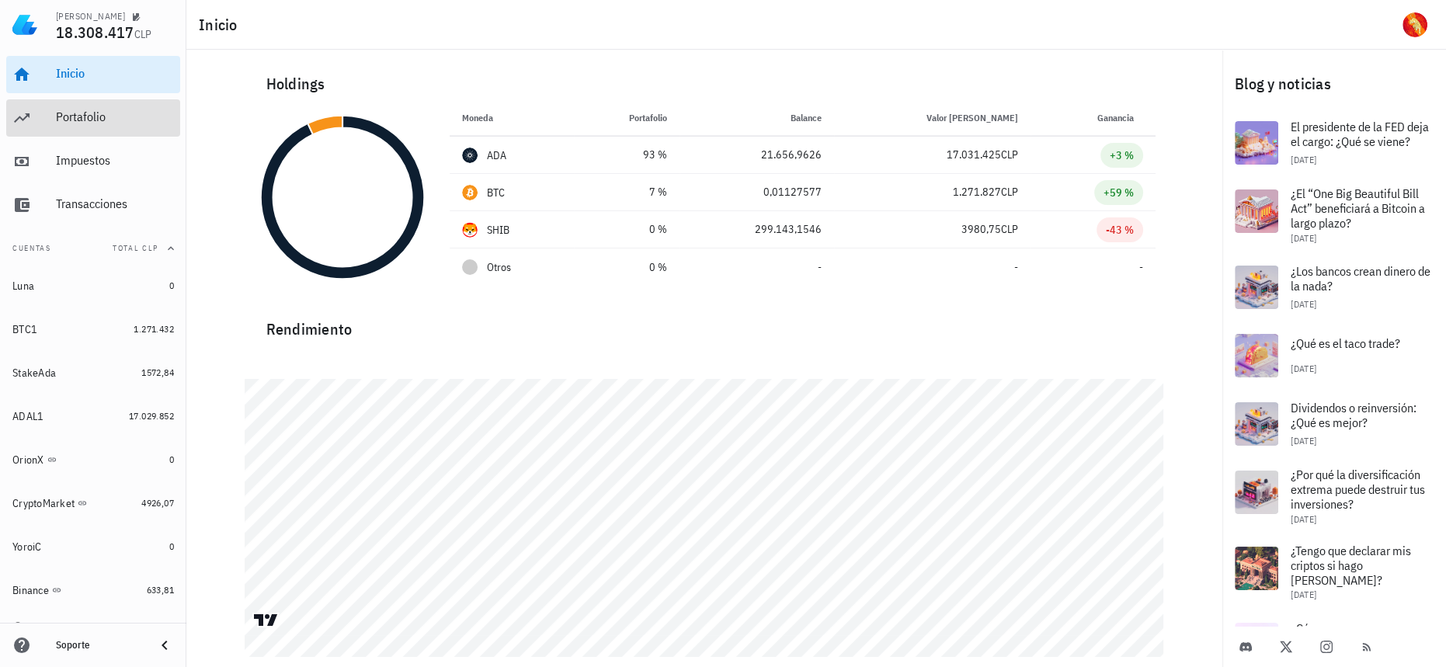
click at [123, 106] on div "Portafolio" at bounding box center [115, 117] width 118 height 35
